Goal: Task Accomplishment & Management: Use online tool/utility

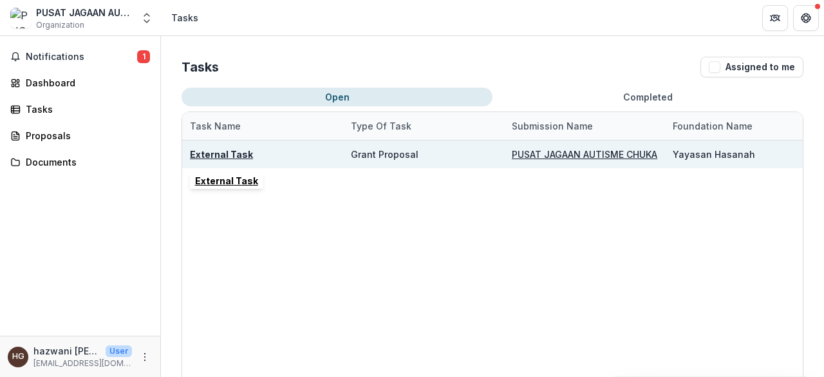
click at [235, 155] on u "External Task" at bounding box center [221, 154] width 63 height 11
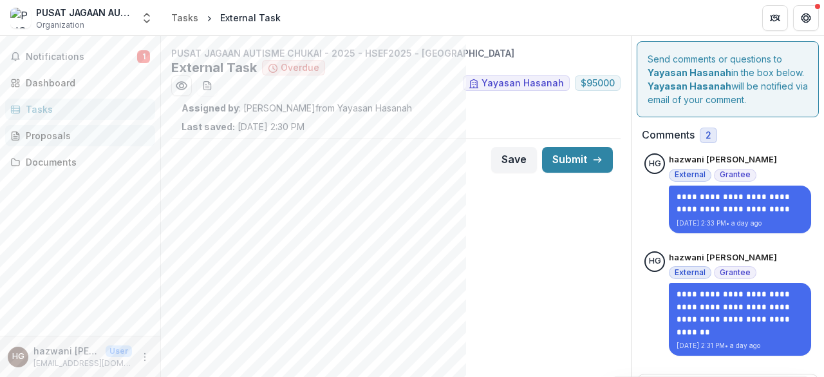
click at [57, 137] on div "Proposals" at bounding box center [85, 136] width 119 height 14
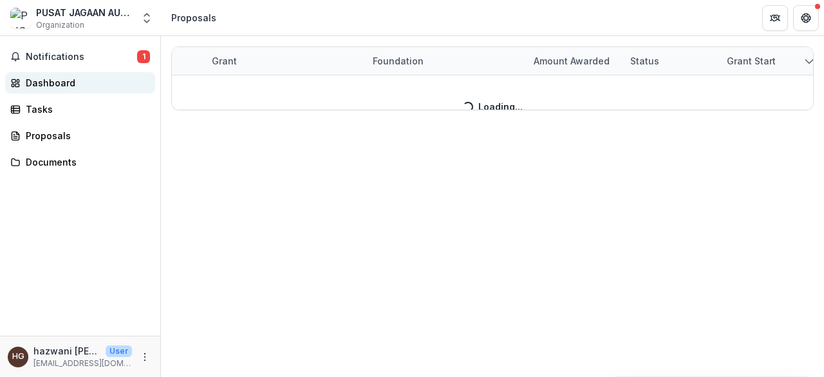
click at [57, 88] on div "Dashboard" at bounding box center [85, 83] width 119 height 14
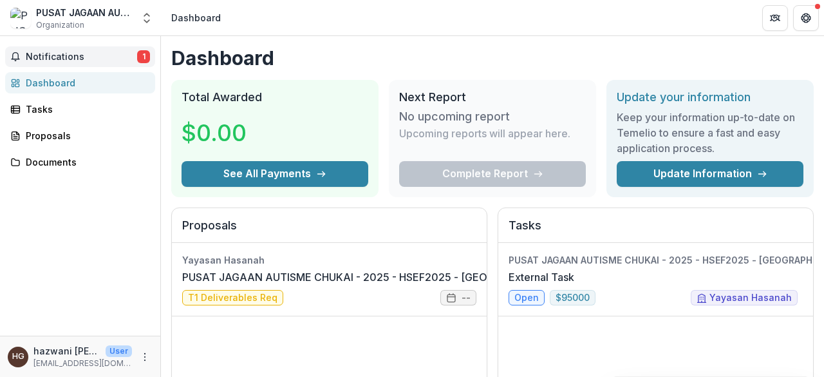
click at [68, 57] on span "Notifications" at bounding box center [81, 57] width 111 height 11
click at [515, 285] on link "External Task" at bounding box center [542, 276] width 66 height 15
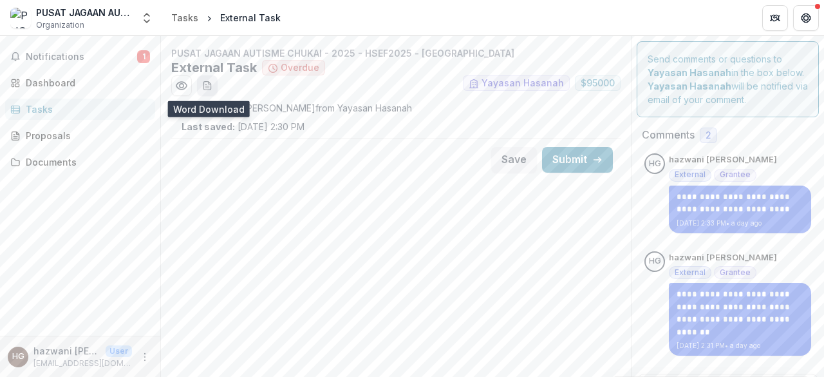
click at [211, 86] on icon "download-word-button" at bounding box center [206, 86] width 7 height 8
click at [64, 160] on div "Documents" at bounding box center [85, 162] width 119 height 14
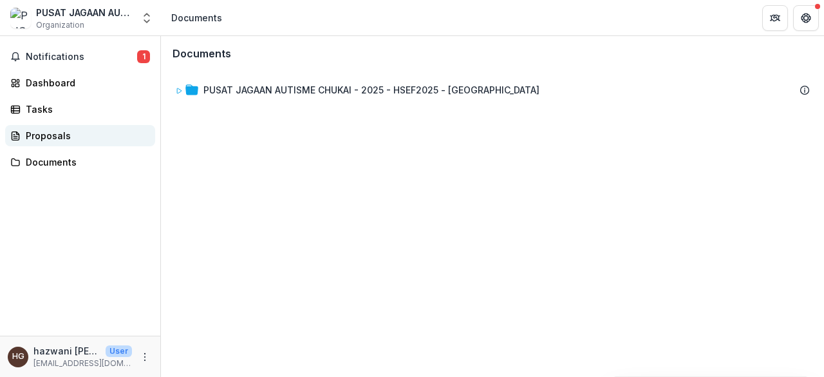
click at [64, 146] on link "Proposals" at bounding box center [80, 135] width 150 height 21
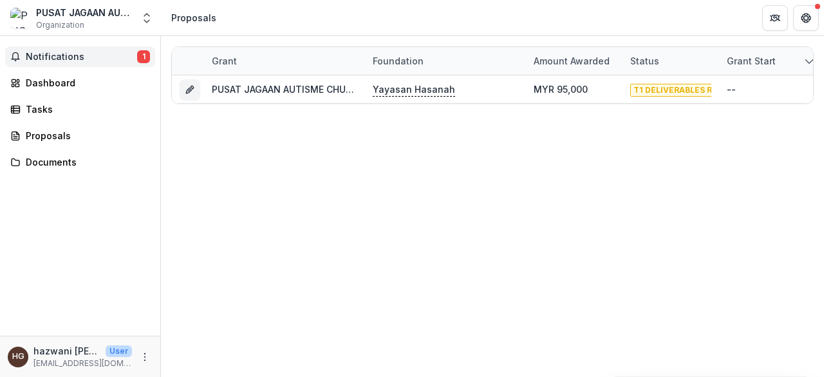
click at [79, 60] on span "Notifications" at bounding box center [81, 57] width 111 height 11
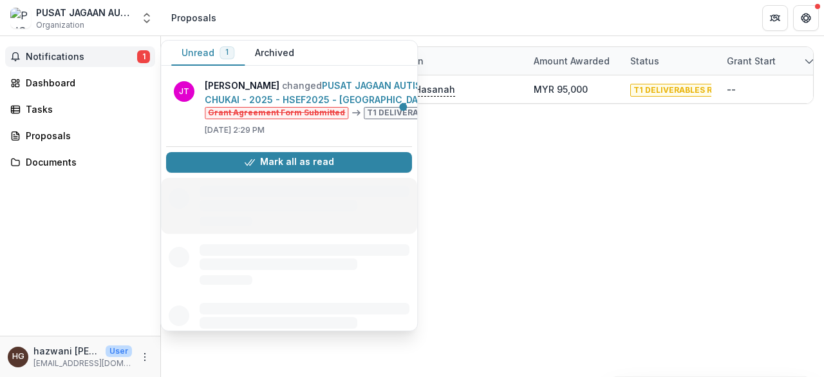
click at [281, 178] on div at bounding box center [289, 206] width 256 height 56
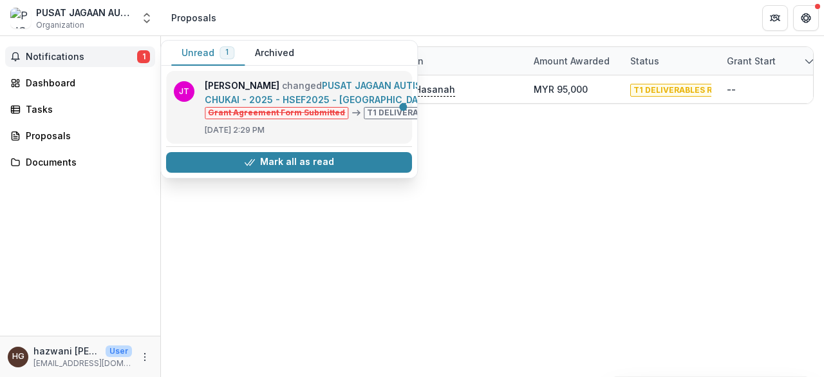
click at [369, 105] on link "PUSAT JAGAAN AUTISME CHUKAI - 2025 - HSEF2025 - [GEOGRAPHIC_DATA]" at bounding box center [320, 92] width 231 height 25
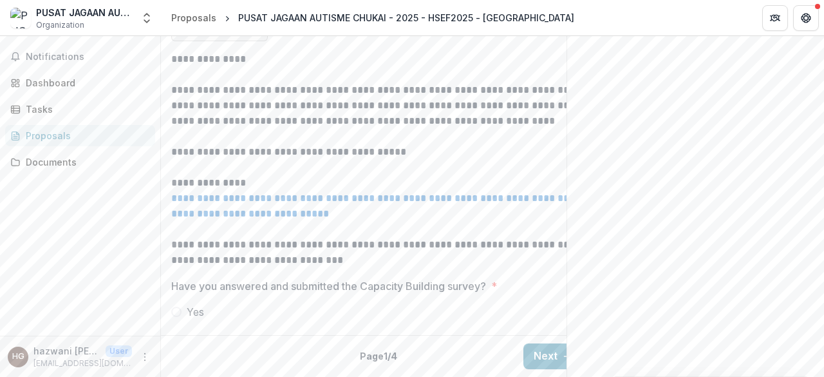
scroll to position [590, 0]
click at [286, 196] on p "**********" at bounding box center [377, 206] width 412 height 31
click at [357, 200] on link "**********" at bounding box center [377, 205] width 412 height 25
